Goal: Task Accomplishment & Management: Use online tool/utility

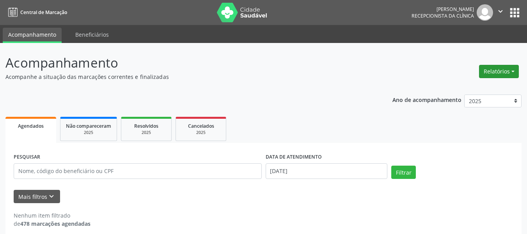
click at [491, 70] on button "Relatórios" at bounding box center [499, 71] width 40 height 13
click at [466, 87] on link "Agendamentos" at bounding box center [477, 88] width 84 height 11
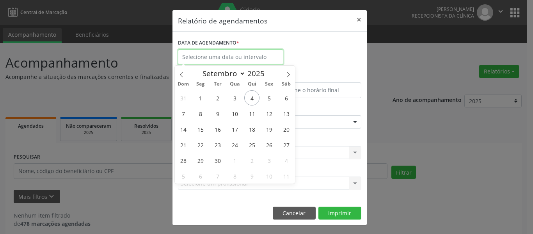
click at [228, 56] on input "text" at bounding box center [230, 57] width 105 height 16
click at [270, 99] on span "5" at bounding box center [269, 97] width 15 height 15
type input "[DATE]"
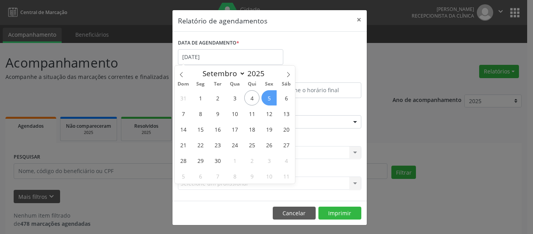
click at [270, 99] on span "5" at bounding box center [269, 97] width 15 height 15
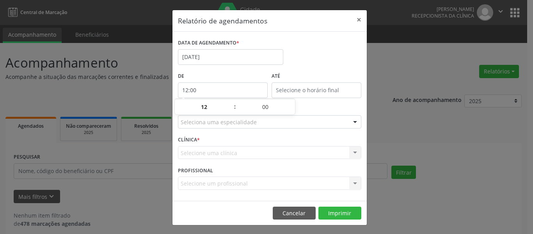
click at [226, 93] on input "12:00" at bounding box center [223, 90] width 90 height 16
click at [230, 102] on span at bounding box center [230, 103] width 5 height 8
type input "13:00"
type input "13"
click at [230, 102] on span at bounding box center [230, 103] width 5 height 8
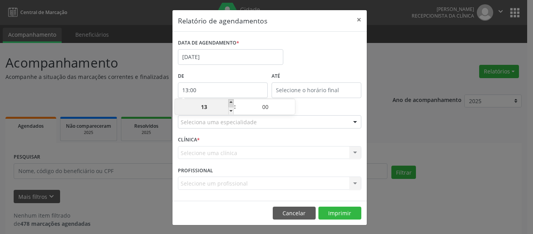
type input "14:00"
type input "14"
click at [230, 102] on span at bounding box center [230, 103] width 5 height 8
type input "15:00"
type input "15"
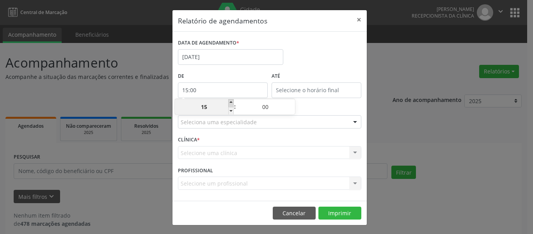
click at [230, 102] on span at bounding box center [230, 103] width 5 height 8
type input "16:00"
type input "16"
click at [232, 112] on span at bounding box center [230, 111] width 5 height 8
type input "15:00"
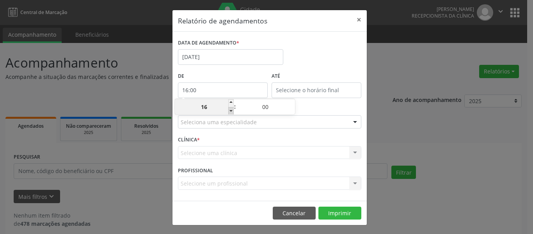
type input "15"
click at [231, 111] on span at bounding box center [230, 111] width 5 height 8
type input "14:00"
type input "14"
click at [231, 111] on span at bounding box center [230, 111] width 5 height 8
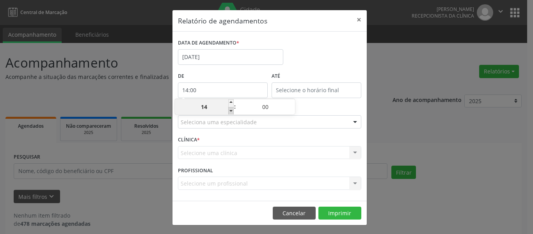
type input "13:00"
type input "13"
click at [231, 111] on span at bounding box center [230, 111] width 5 height 8
type input "12:00"
type input "12"
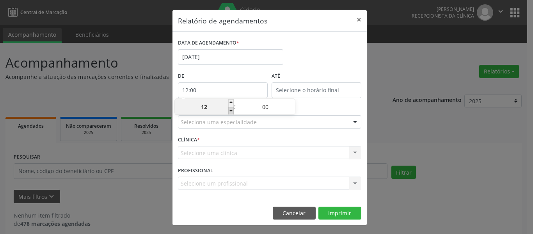
click at [231, 111] on span at bounding box center [230, 111] width 5 height 8
type input "11:00"
type input "11"
click at [231, 111] on span at bounding box center [230, 111] width 5 height 8
type input "10:00"
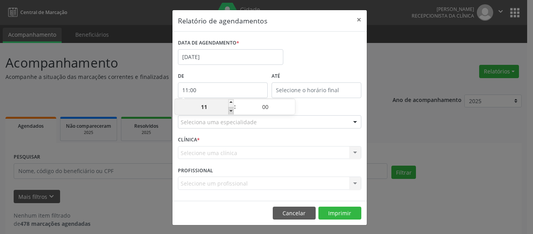
type input "10"
click at [231, 111] on span at bounding box center [230, 111] width 5 height 8
type input "09:00"
type input "09"
click at [231, 111] on span at bounding box center [230, 111] width 5 height 8
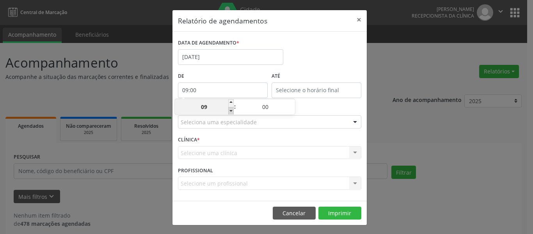
type input "08:00"
type input "08"
click at [231, 111] on span at bounding box center [230, 111] width 5 height 8
type input "07:00"
type input "07"
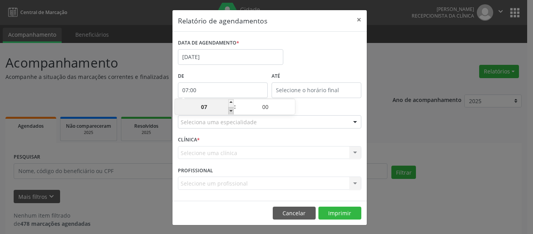
click at [231, 111] on span at bounding box center [230, 111] width 5 height 8
type input "06:00"
type input "06"
click at [231, 102] on span at bounding box center [230, 103] width 5 height 8
type input "07:00"
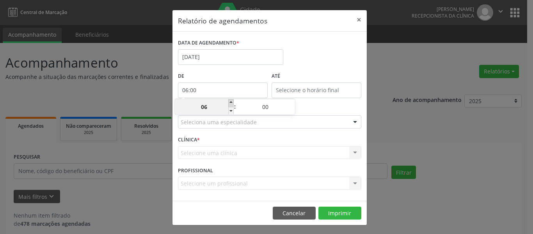
type input "07"
type input "12:00"
click at [310, 90] on input "12:00" at bounding box center [317, 90] width 90 height 16
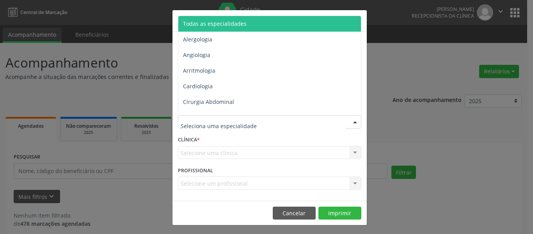
click at [212, 25] on span "Todas as especialidades" at bounding box center [215, 23] width 64 height 7
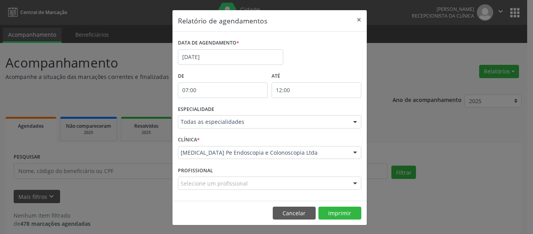
scroll to position [1, 0]
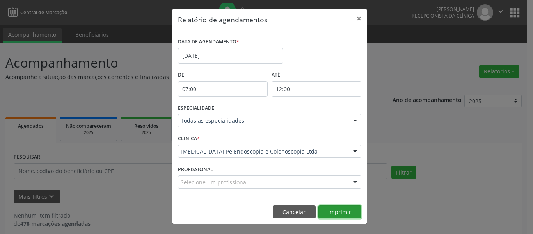
click at [344, 213] on button "Imprimir" at bounding box center [340, 211] width 43 height 13
